Goal: Information Seeking & Learning: Learn about a topic

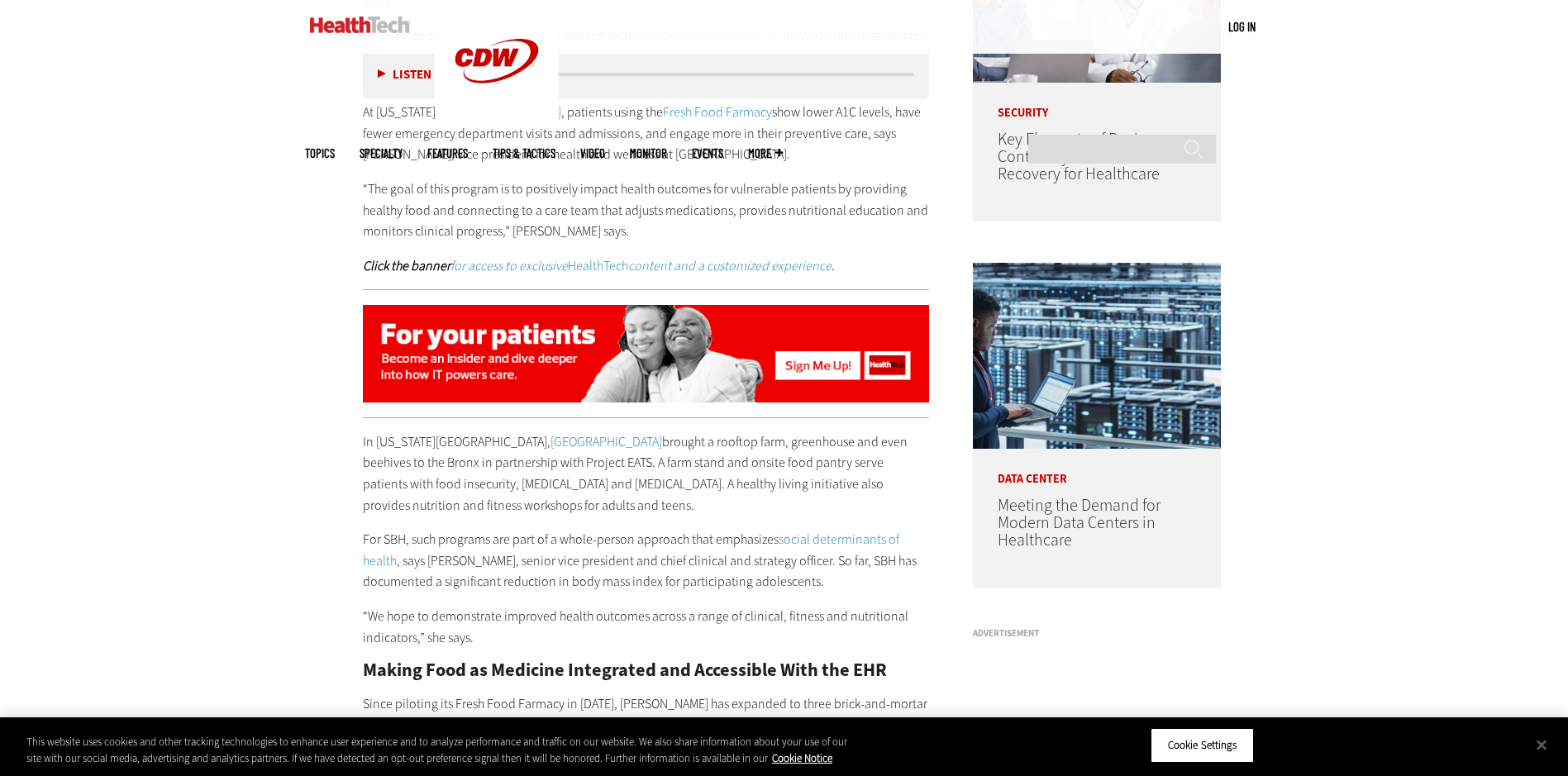
scroll to position [1322, 0]
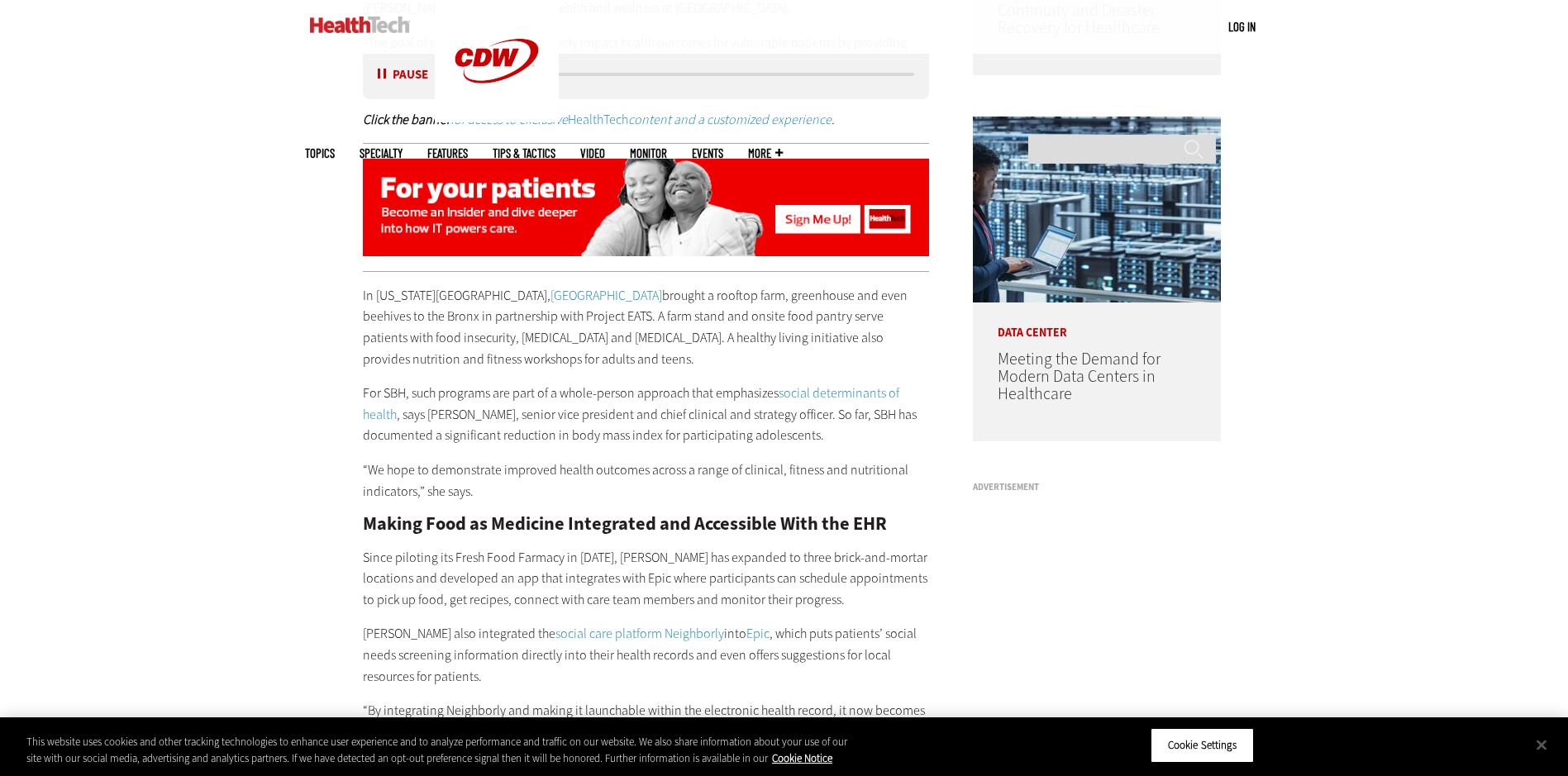
click at [383, 73] on button "Pause" at bounding box center [402, 75] width 51 height 12
click at [229, 204] on div "Become an Insider Sign up today to receive premium content! Sign Up MENU Log in…" at bounding box center [784, 670] width 1568 height 3984
click at [1399, 241] on div "Become an Insider Sign up today to receive premium content! Sign Up MENU Log in…" at bounding box center [784, 670] width 1568 height 3984
click at [1309, 328] on div "Become an Insider Sign up today to receive premium content! Sign Up MENU Log in…" at bounding box center [784, 670] width 1568 height 3984
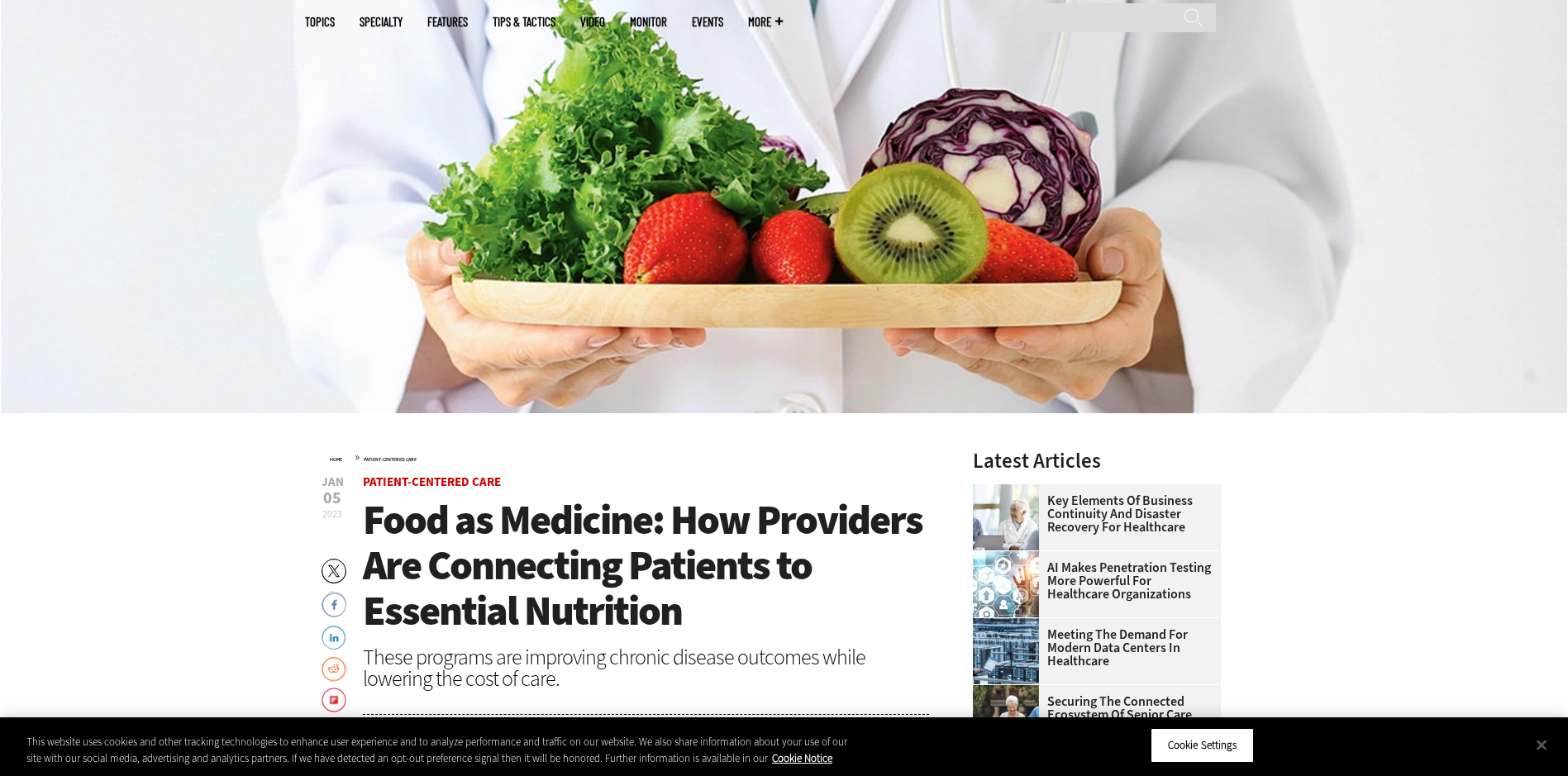
scroll to position [83, 0]
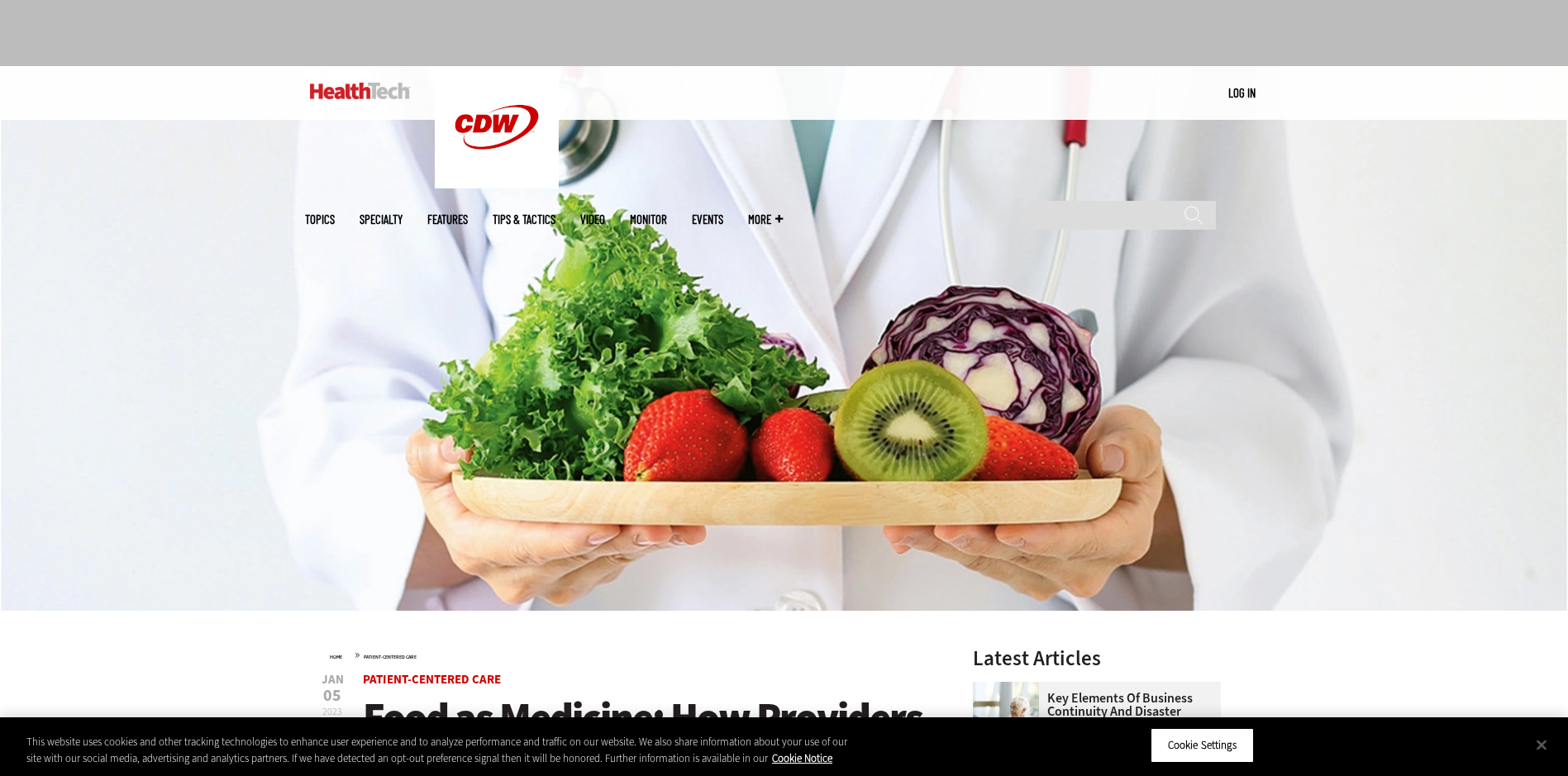
click at [1331, 90] on div "MENU Log in Mobile menu Topics Artificial Intelligence Cloud Data Analytics Dat…" at bounding box center [784, 93] width 1568 height 53
click at [1111, 201] on input "Search" at bounding box center [1122, 215] width 188 height 29
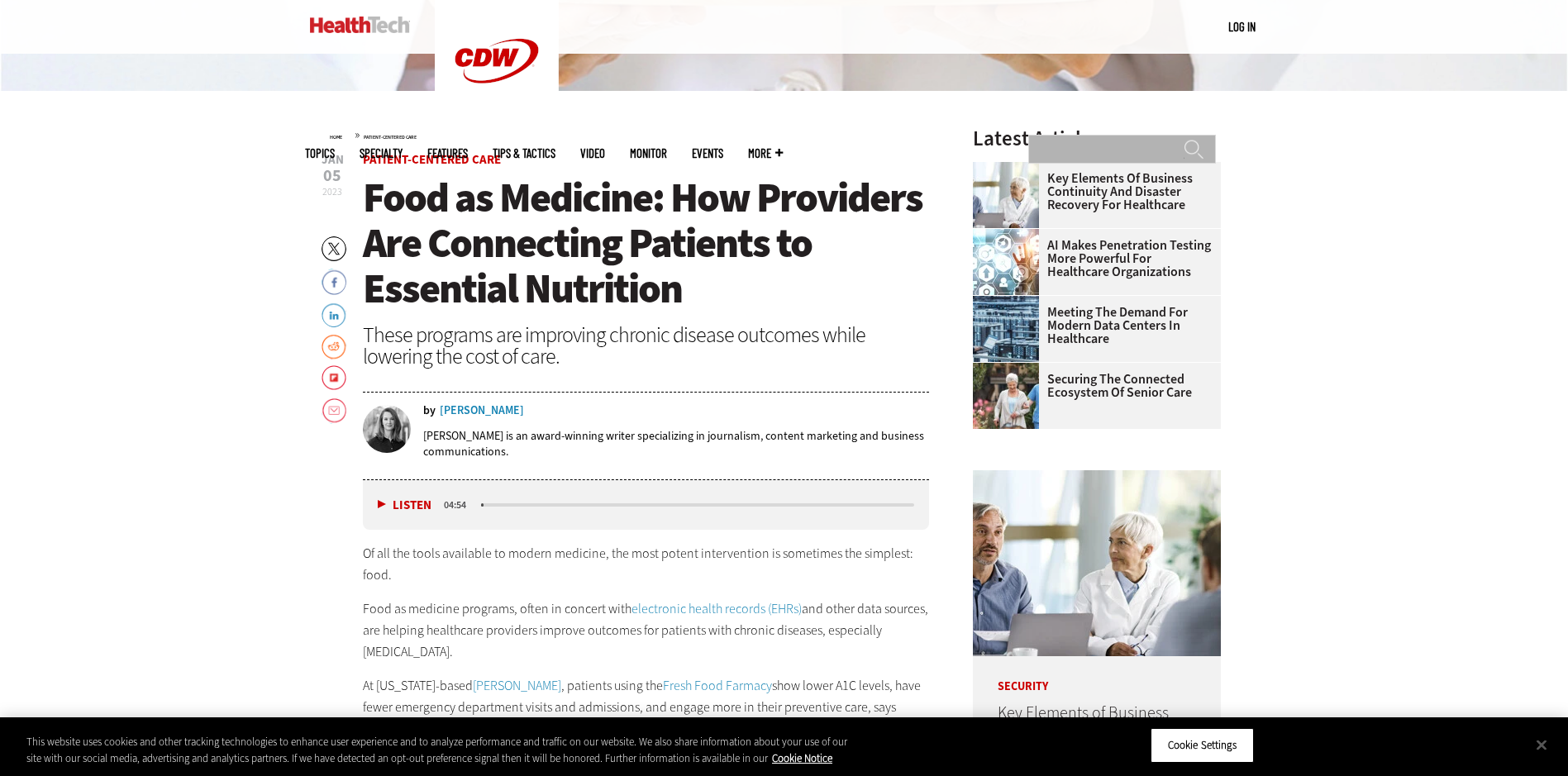
scroll to position [661, 0]
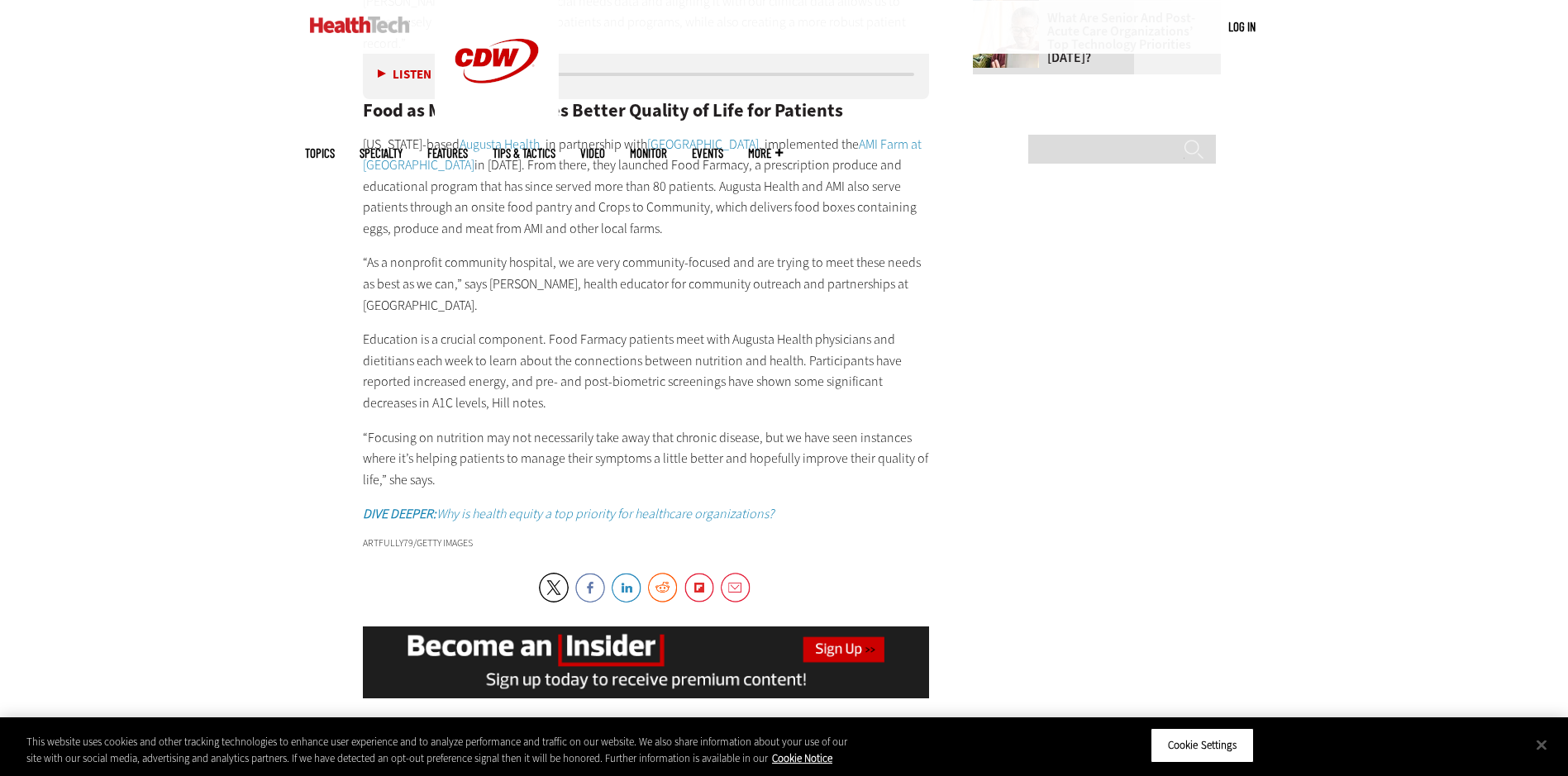
scroll to position [2313, 0]
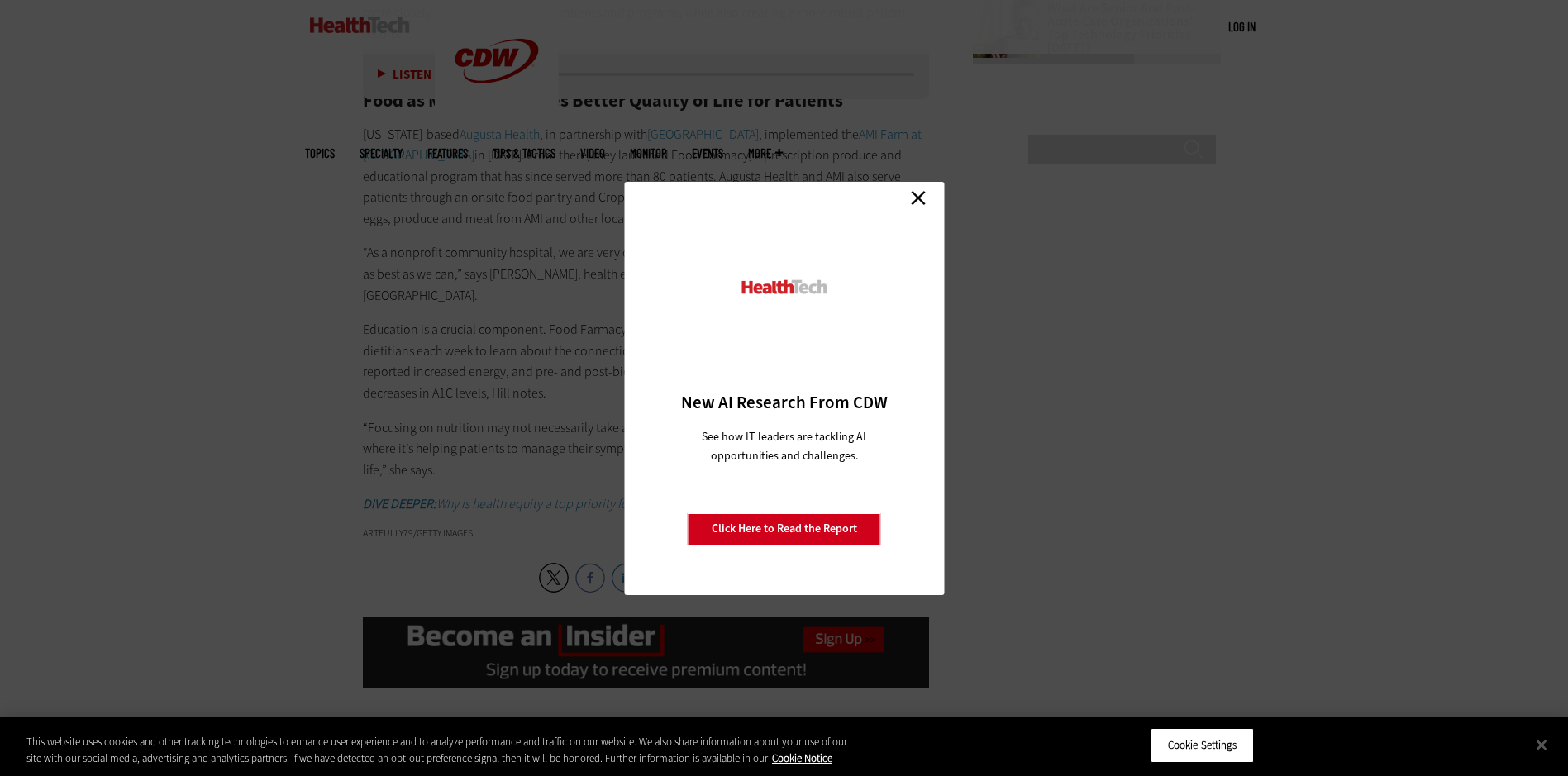
click at [912, 199] on link "Close" at bounding box center [918, 198] width 25 height 25
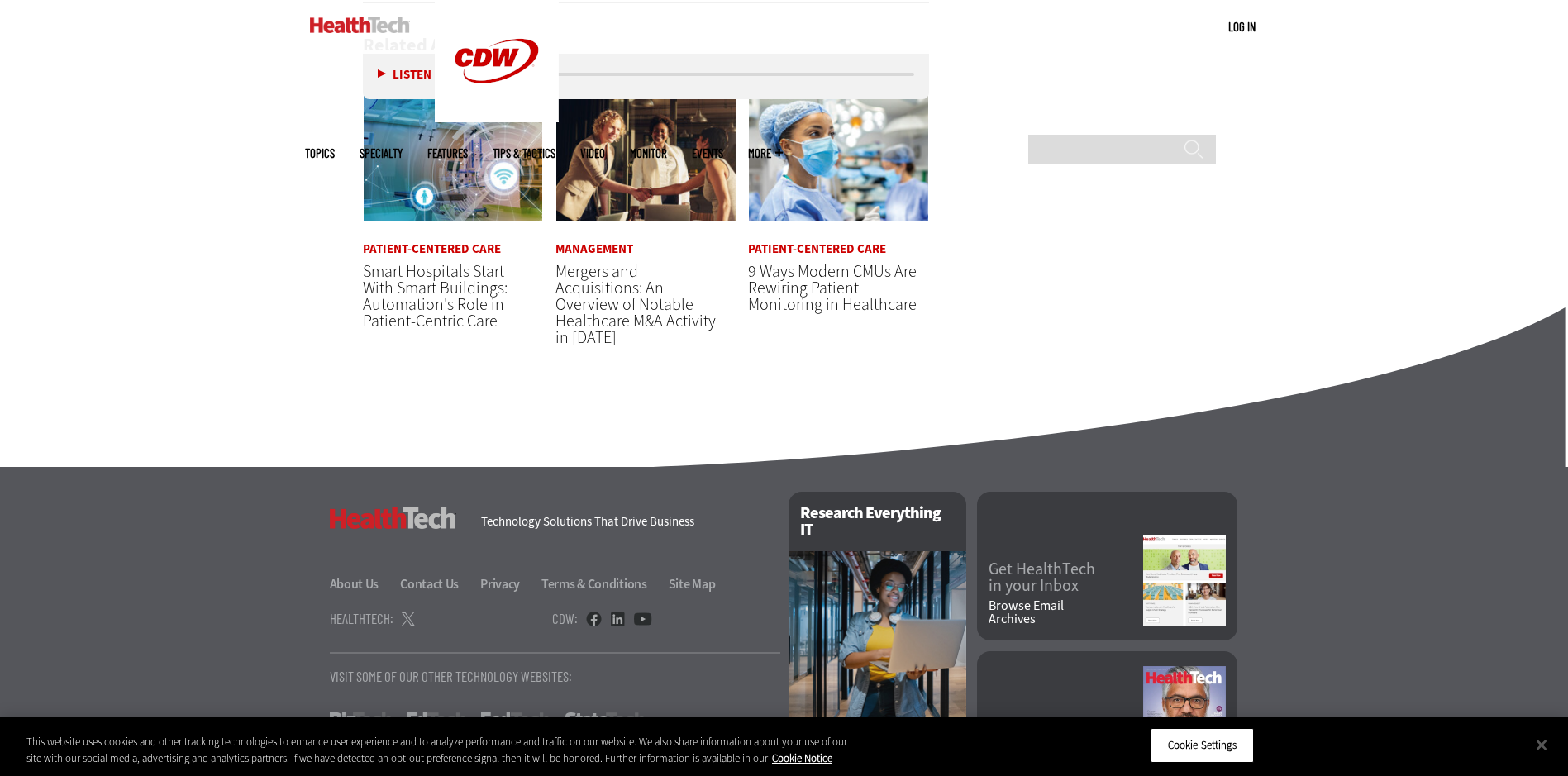
scroll to position [3125, 0]
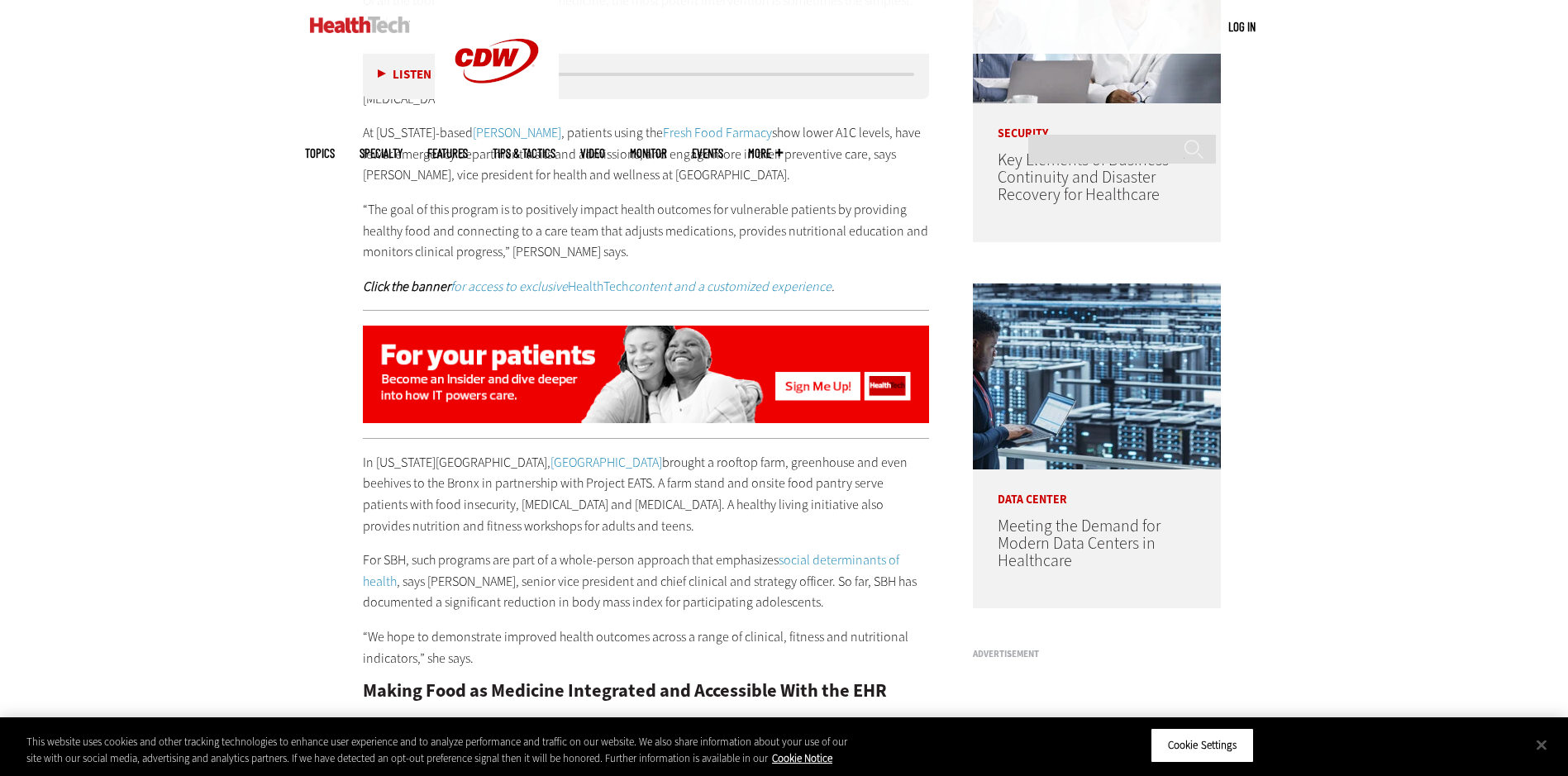
scroll to position [1157, 0]
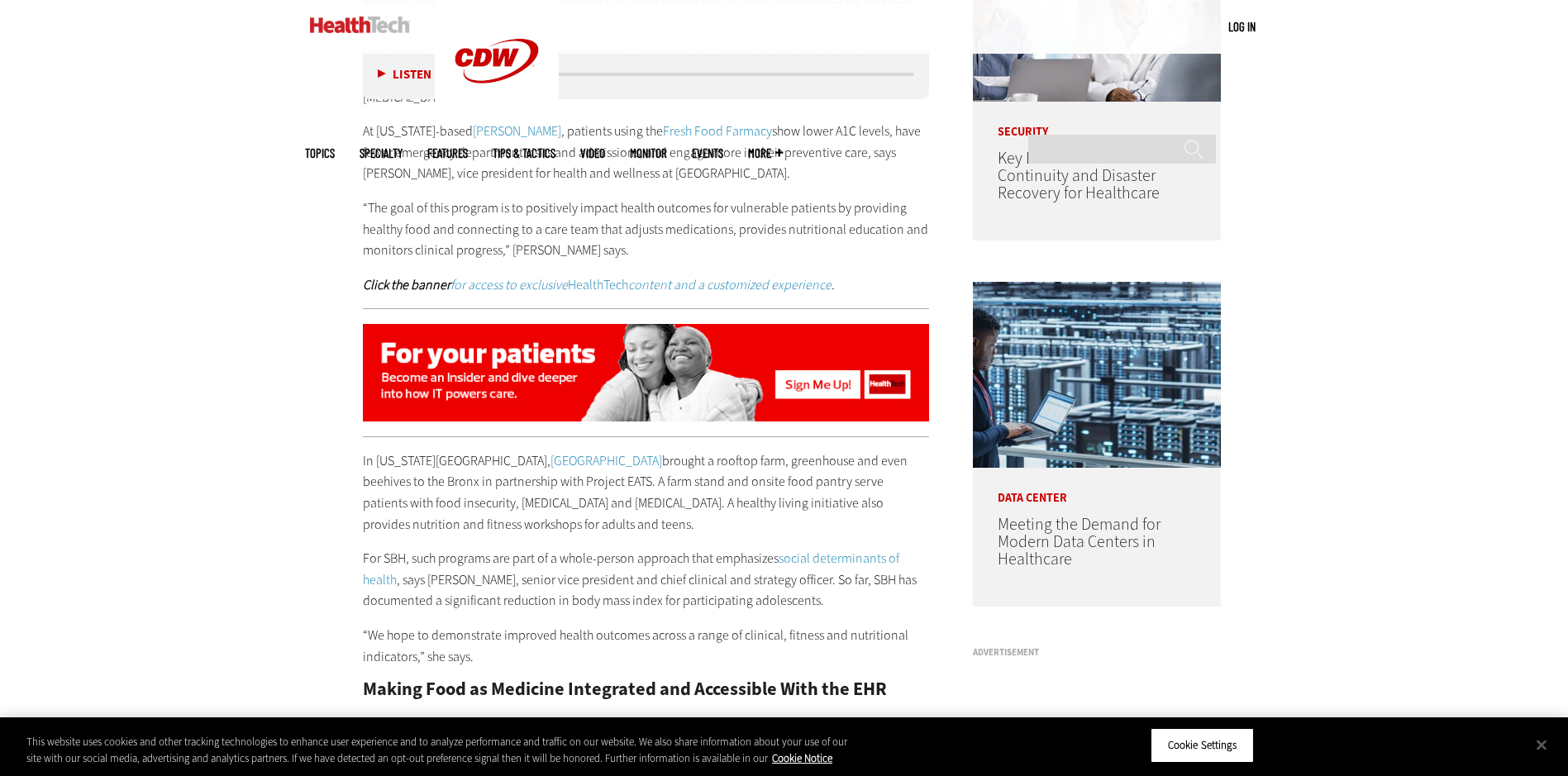
click at [725, 495] on p "In [US_STATE][GEOGRAPHIC_DATA], [GEOGRAPHIC_DATA] brought a rooftop farm, green…" at bounding box center [646, 493] width 567 height 84
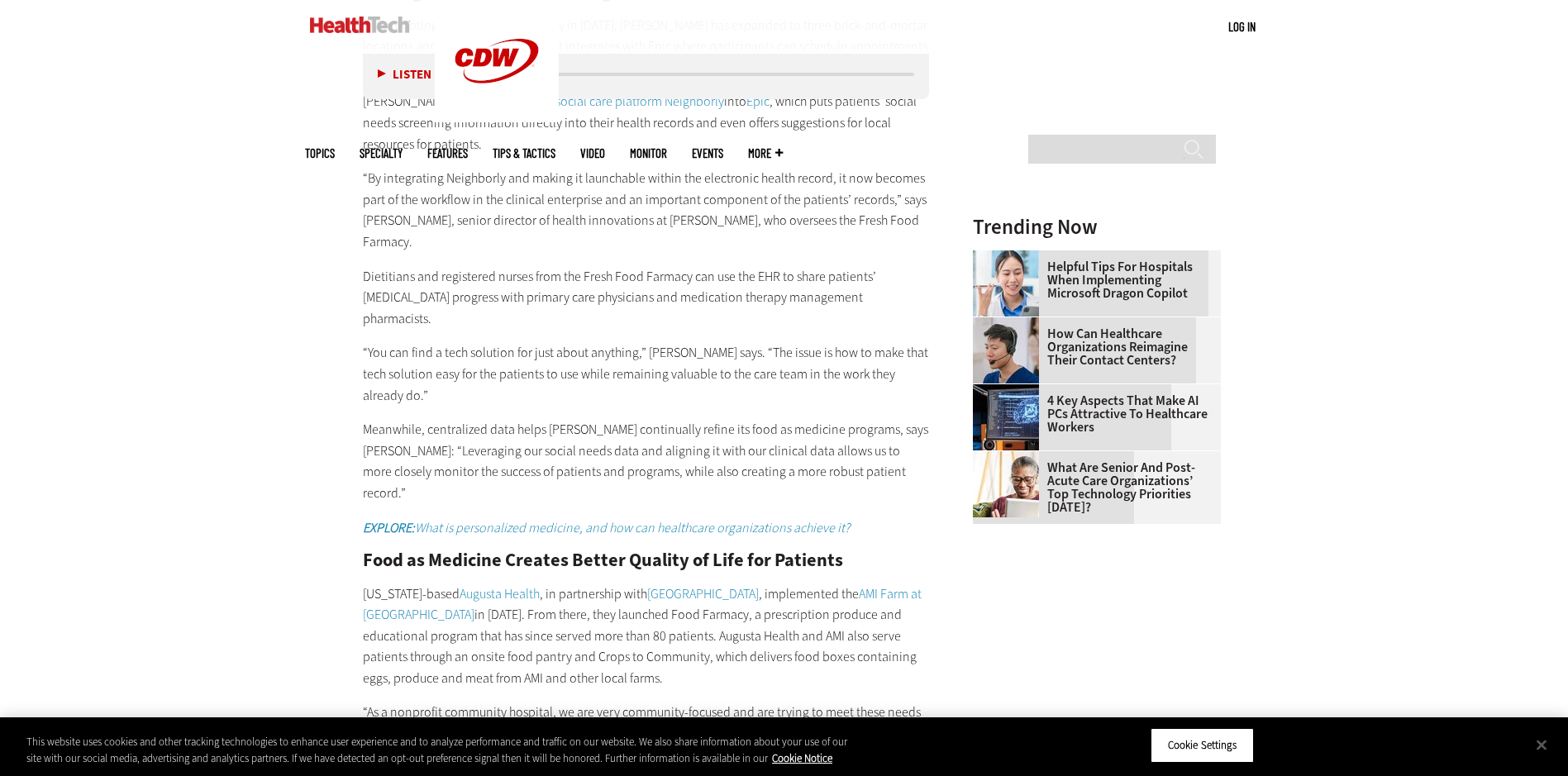
scroll to position [1983, 0]
